Goal: Task Accomplishment & Management: Complete application form

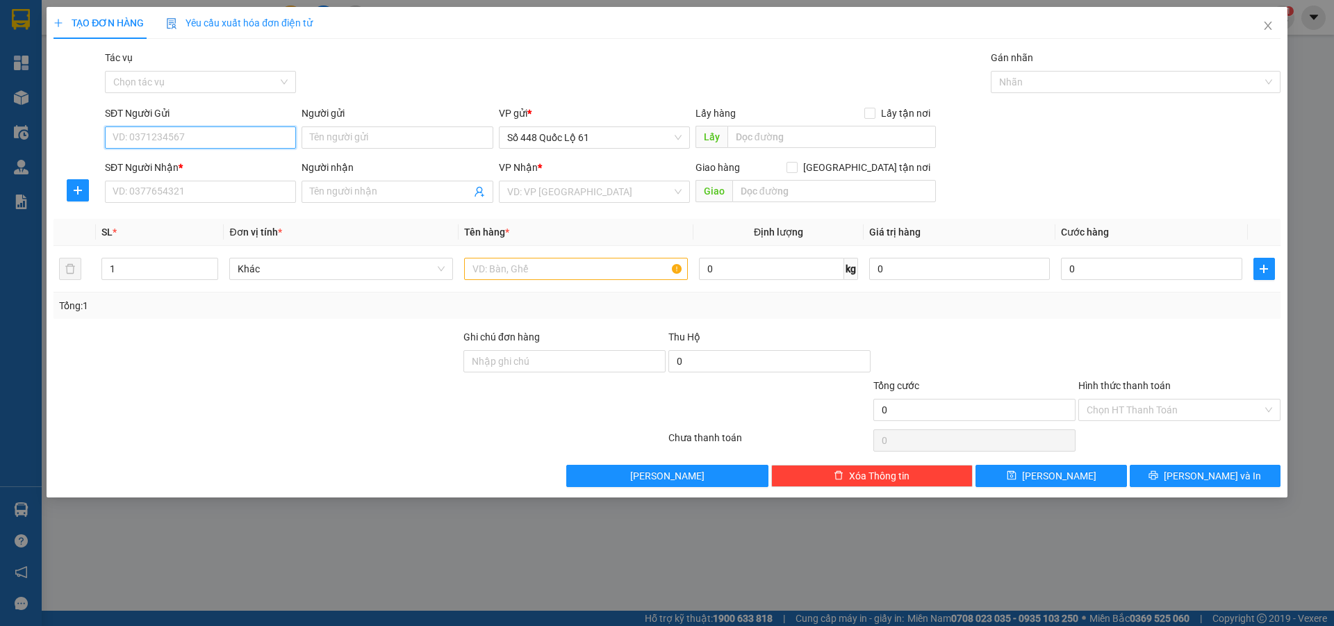
click at [213, 130] on input "SĐT Người Gửi" at bounding box center [200, 137] width 191 height 22
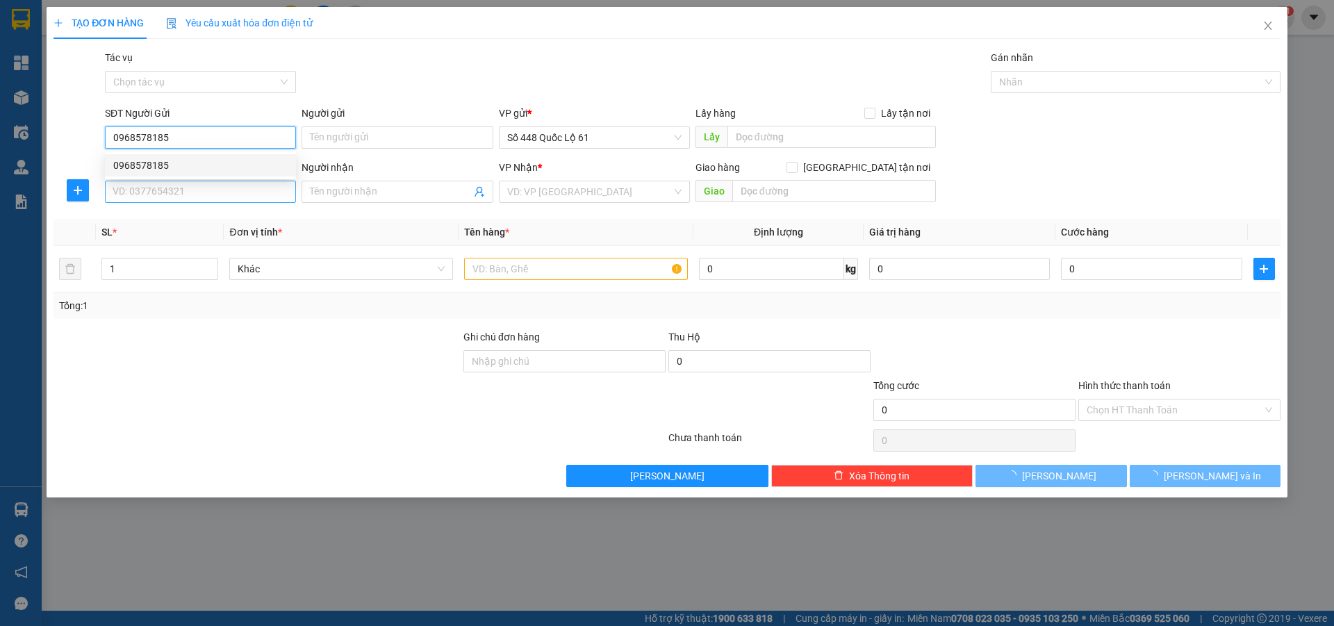
type input "0968578185"
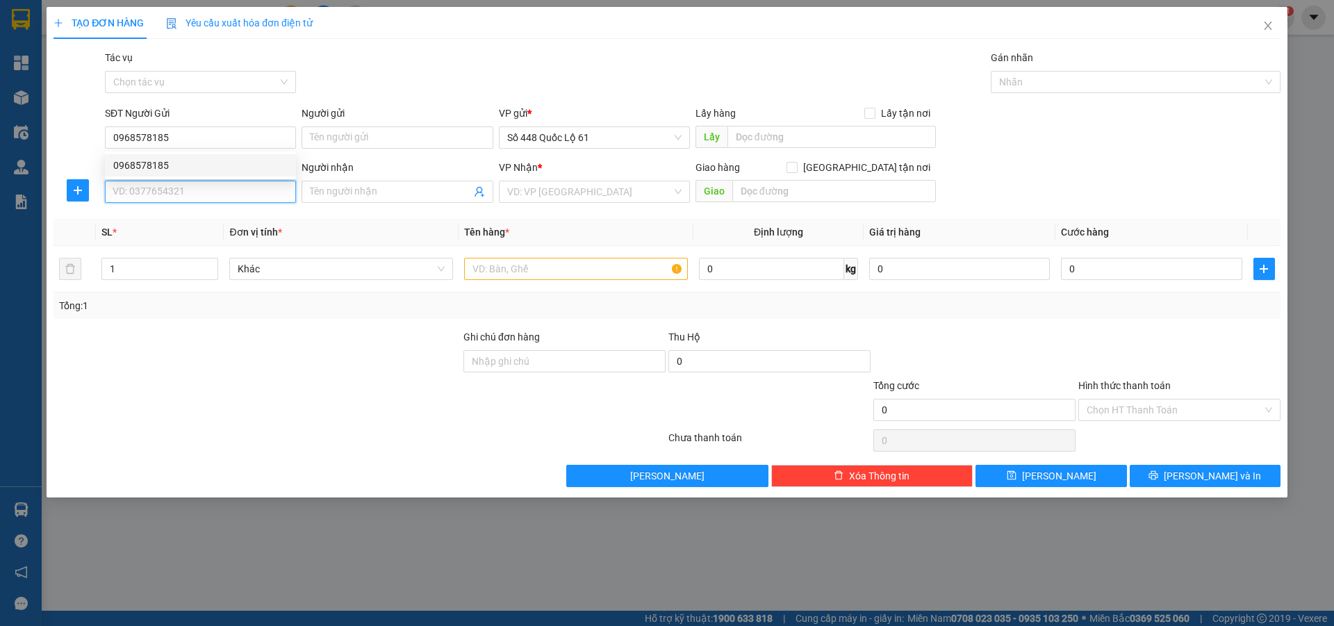
click at [217, 192] on input "SĐT Người Nhận *" at bounding box center [200, 192] width 191 height 22
type input "0844908668"
click at [583, 197] on input "search" at bounding box center [589, 191] width 165 height 21
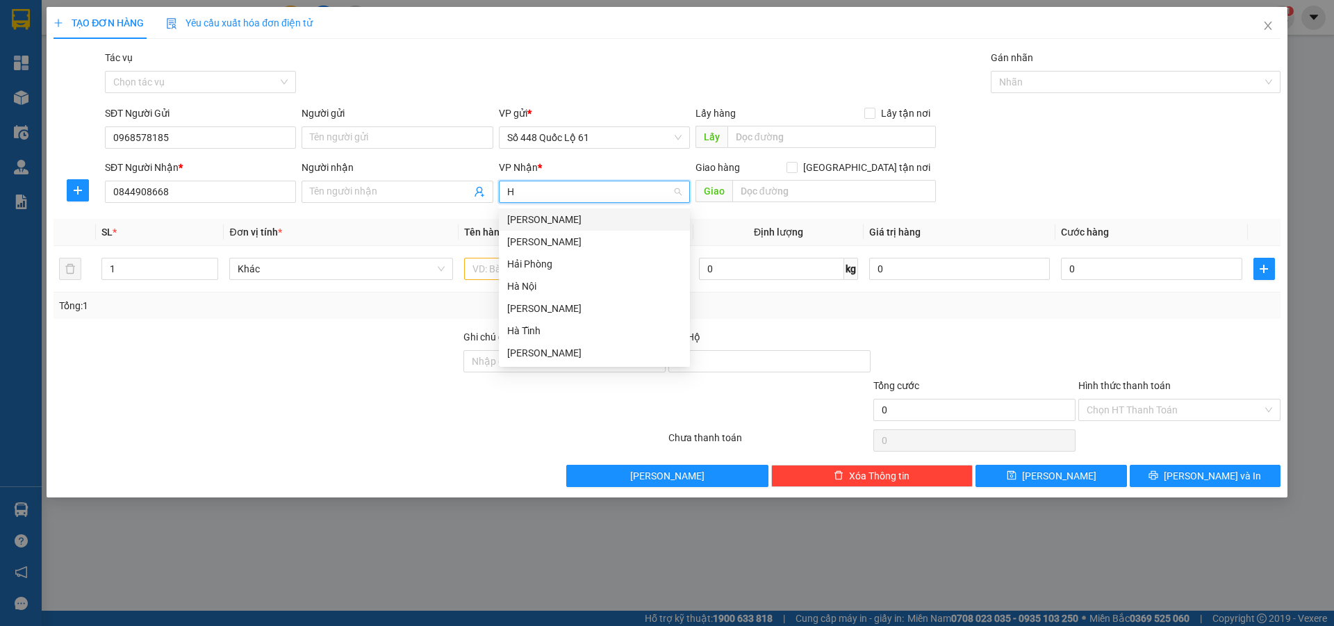
type input "HÀ"
click at [592, 286] on div "Hà Nội" at bounding box center [594, 286] width 174 height 15
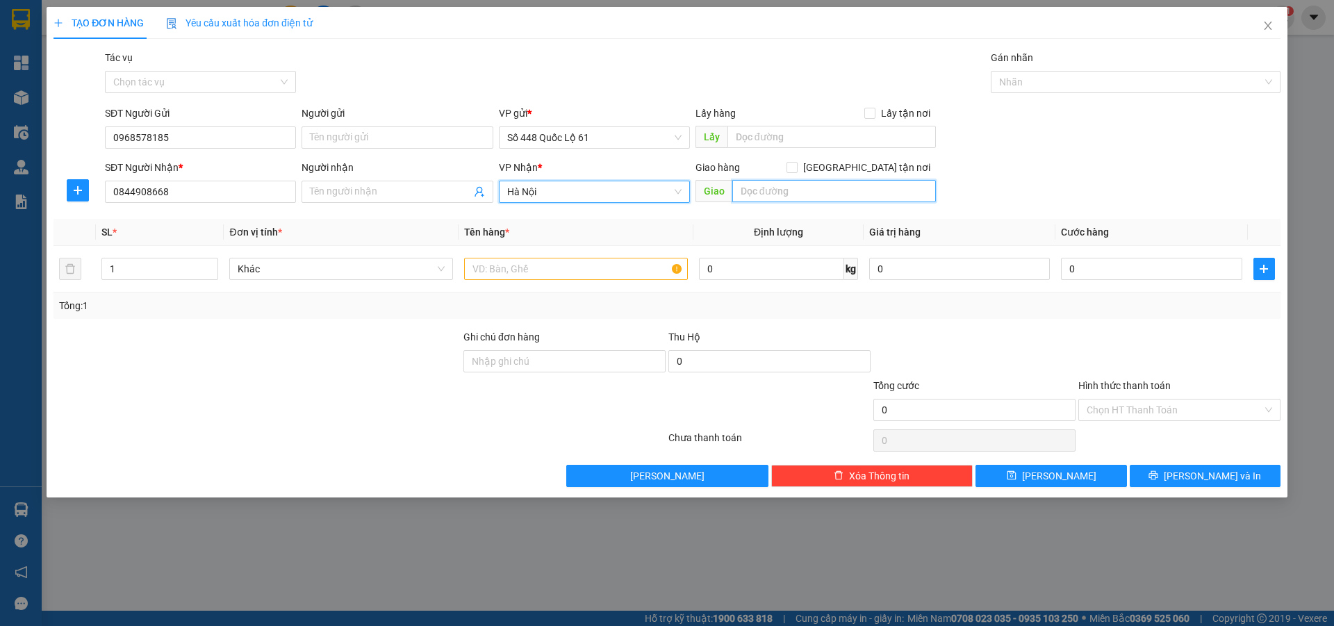
click at [810, 187] on input "text" at bounding box center [834, 191] width 204 height 22
type input "VĨNH YÊN - VĨNH PHÚC"
click at [796, 166] on input "Giao tận nơi" at bounding box center [791, 167] width 10 height 10
checkbox input "true"
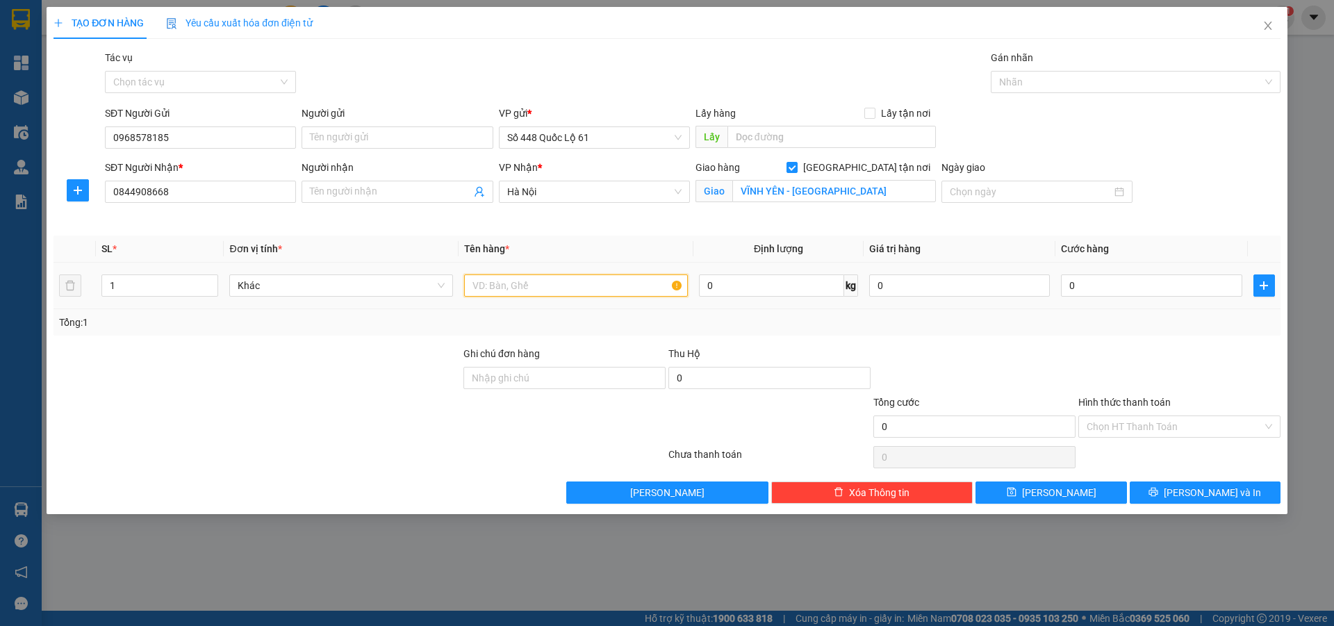
click at [579, 290] on input "text" at bounding box center [576, 285] width 224 height 22
type input "THÙNG XỐP 2C"
click at [1067, 288] on input "0" at bounding box center [1151, 285] width 181 height 22
type input "6"
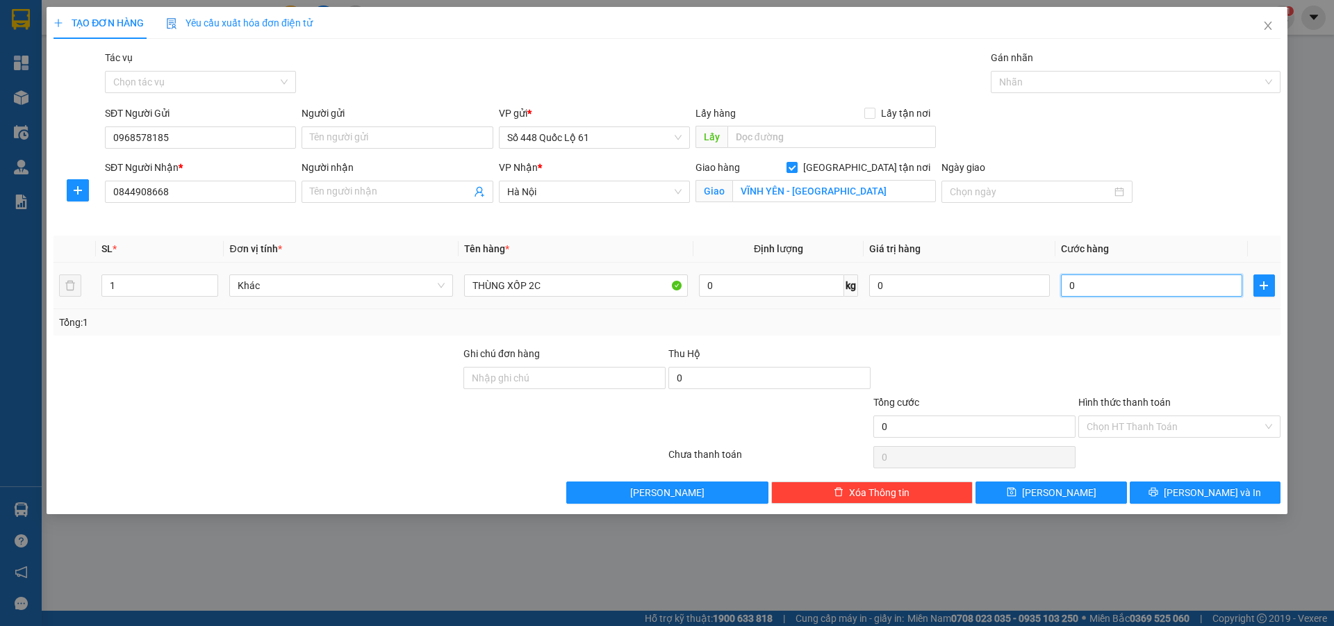
type input "6"
type input "60"
type input "600"
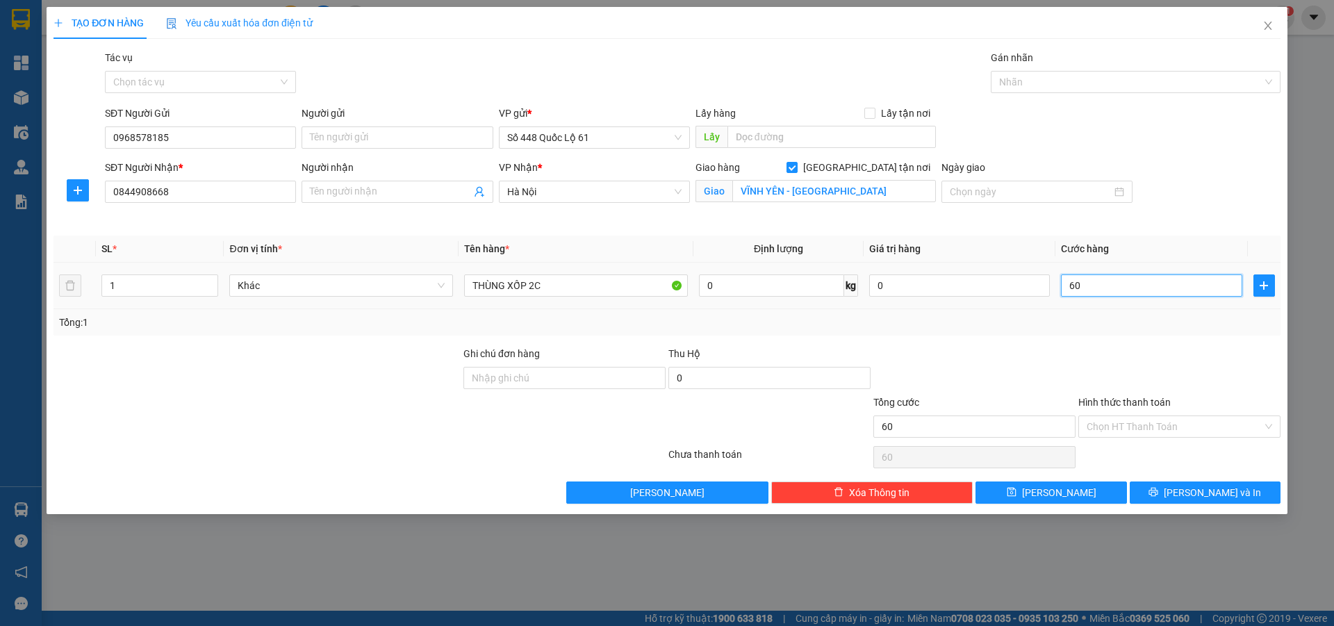
type input "600"
type input "6.000"
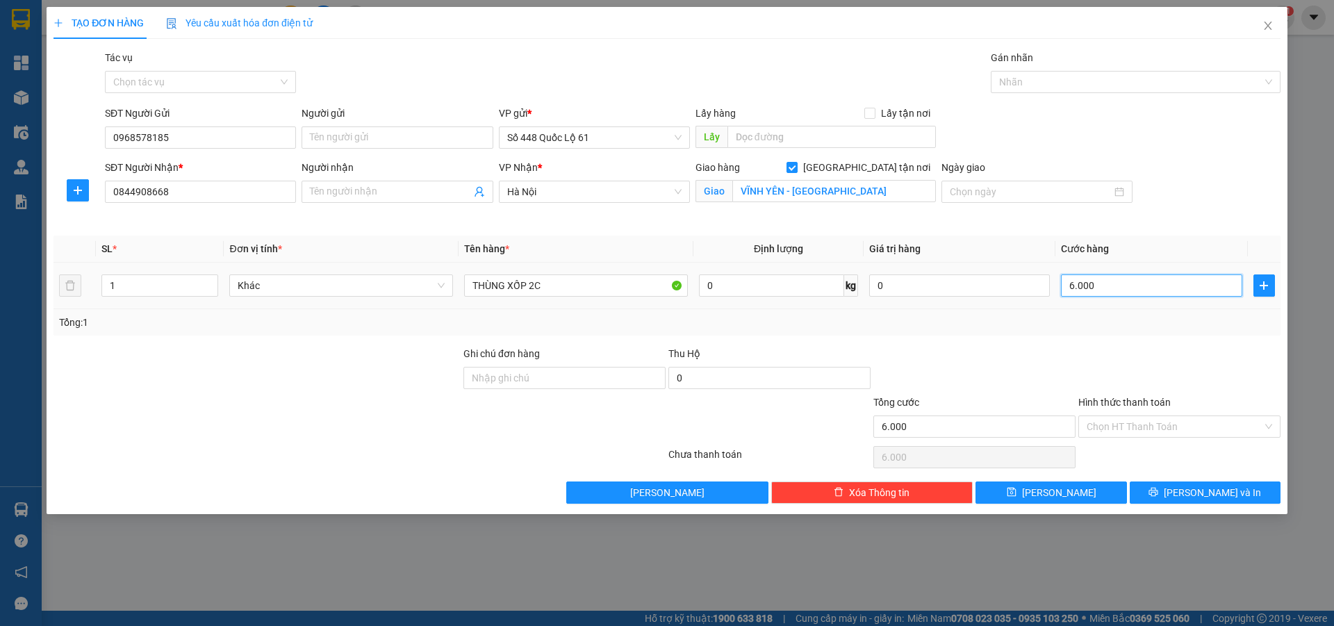
type input "60.000"
type input "600.000"
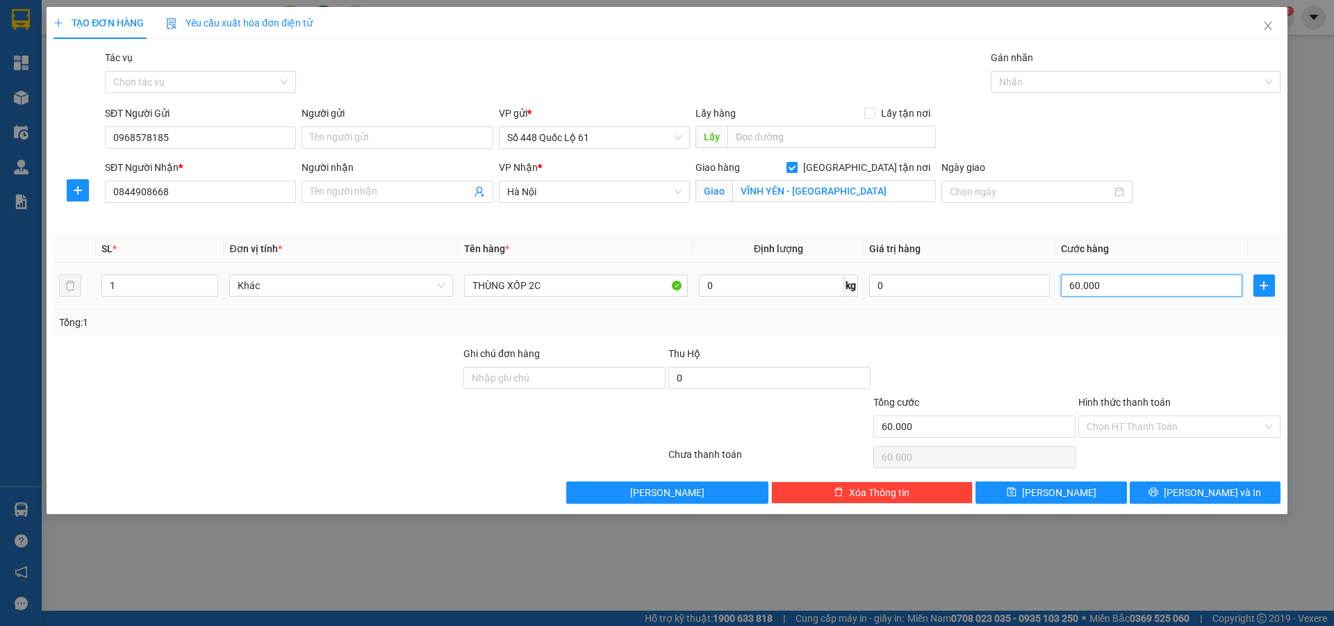
type input "600.000"
click at [725, 384] on input "0" at bounding box center [769, 378] width 202 height 22
type input "6.840.000"
click at [1200, 424] on input "Hình thức thanh toán" at bounding box center [1174, 426] width 176 height 21
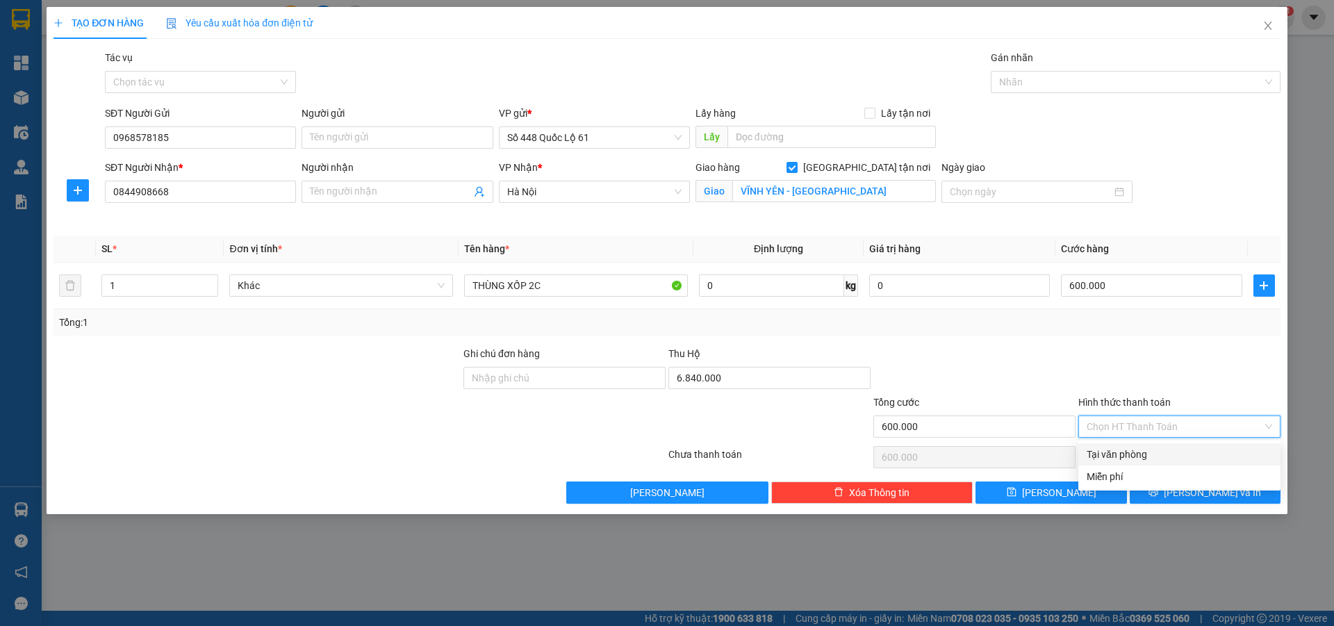
click at [1135, 350] on div at bounding box center [1179, 370] width 205 height 49
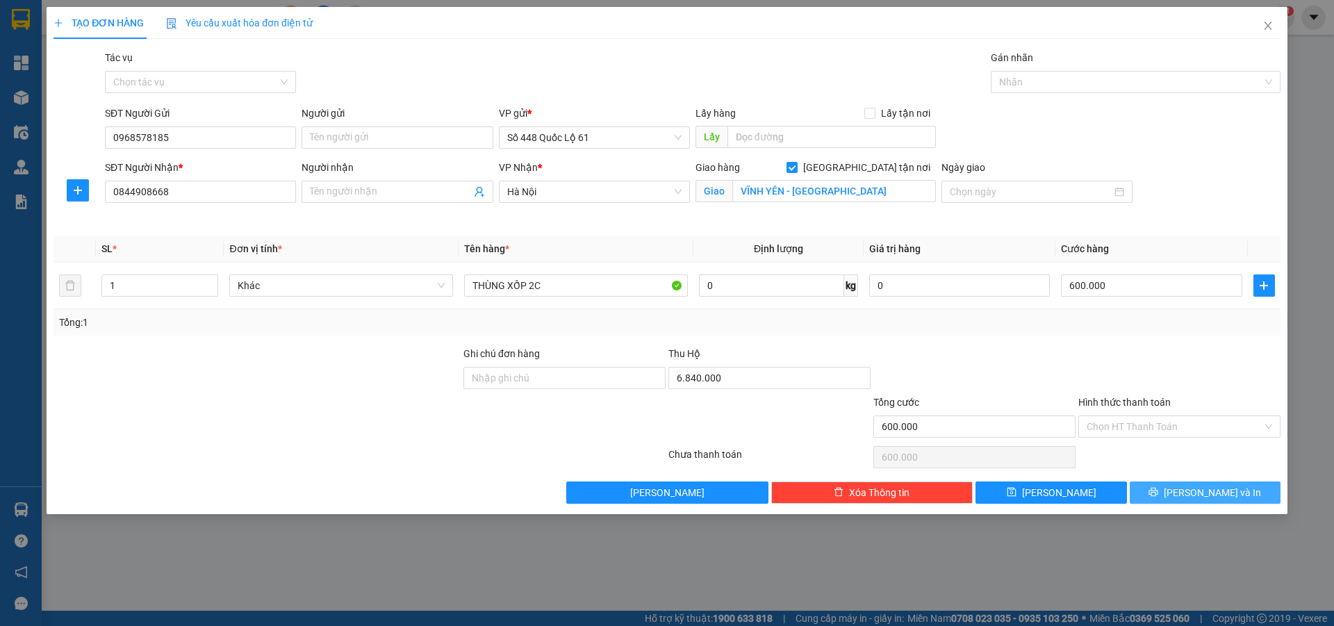
click at [1189, 494] on button "Lưu và In" at bounding box center [1204, 492] width 151 height 22
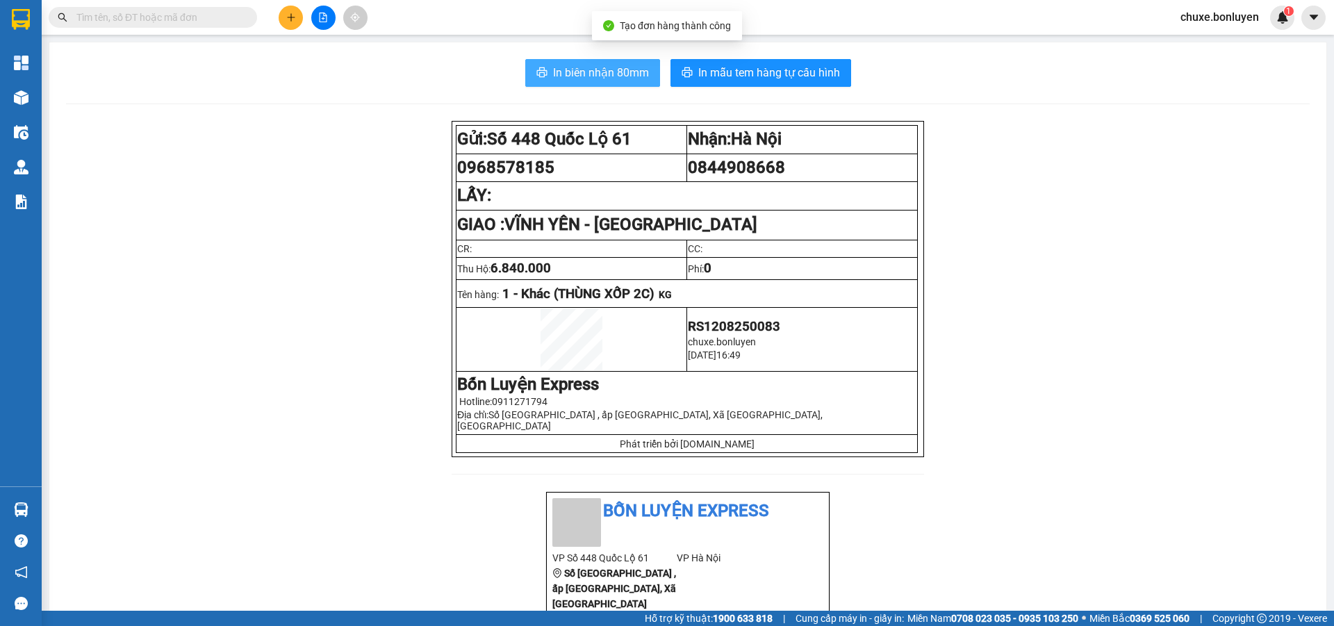
click at [619, 77] on span "In biên nhận 80mm" at bounding box center [601, 72] width 96 height 17
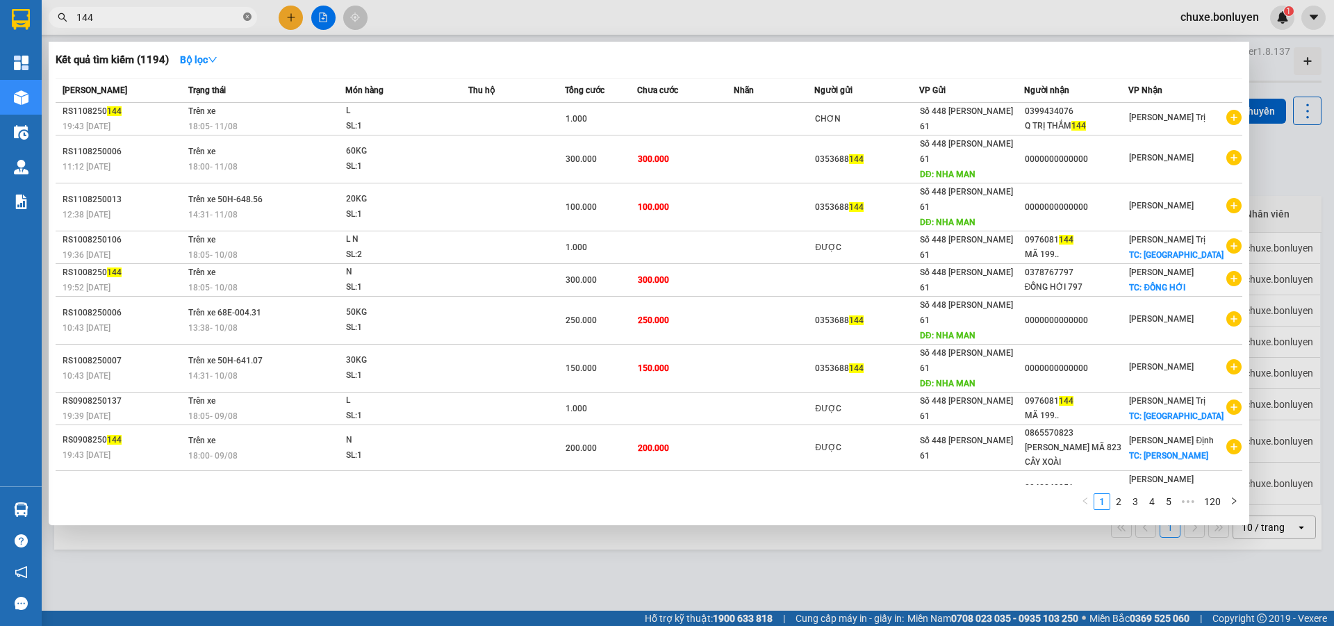
click at [247, 16] on icon "close-circle" at bounding box center [247, 17] width 8 height 8
